Goal: Task Accomplishment & Management: Manage account settings

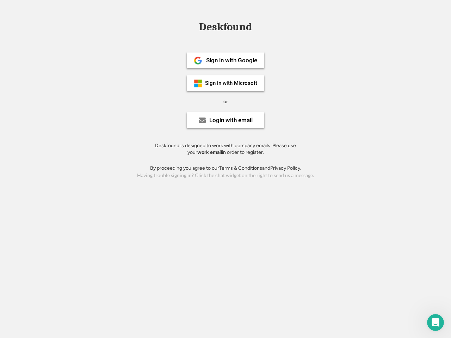
click at [225, 101] on div "or" at bounding box center [225, 101] width 5 height 7
click at [225, 28] on div "Deskfound" at bounding box center [225, 26] width 60 height 11
click at [193, 26] on div "Deskfound" at bounding box center [225, 27] width 451 height 13
click at [225, 28] on div "Deskfound" at bounding box center [225, 26] width 60 height 11
click at [225, 101] on div "or" at bounding box center [225, 101] width 5 height 7
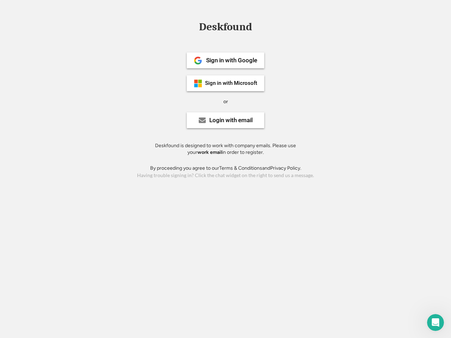
click at [225, 60] on div "Sign in with Google" at bounding box center [231, 60] width 51 height 6
click at [231, 60] on div "Sign in with Google" at bounding box center [231, 60] width 51 height 6
click at [198, 61] on img at bounding box center [198, 60] width 8 height 8
click at [225, 83] on div "Sign in with Microsoft" at bounding box center [231, 83] width 52 height 5
click at [231, 83] on div "Sign in with Microsoft" at bounding box center [231, 83] width 52 height 5
